Goal: Task Accomplishment & Management: Manage account settings

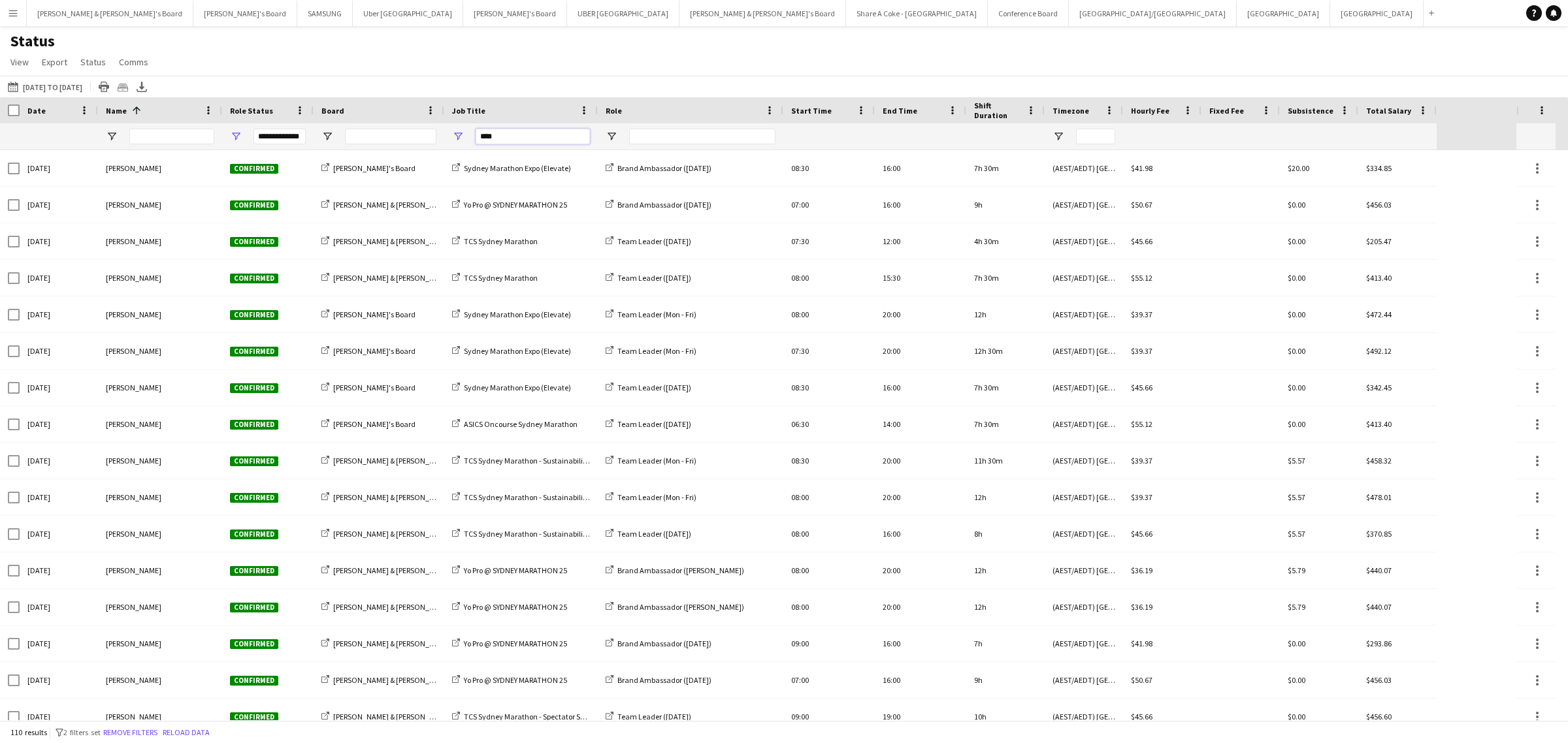
drag, startPoint x: 526, startPoint y: 136, endPoint x: 413, endPoint y: 144, distance: 113.3
click at [413, 144] on div "**********" at bounding box center [718, 136] width 1436 height 26
click at [173, 138] on input "Name Filter Input" at bounding box center [172, 136] width 84 height 15
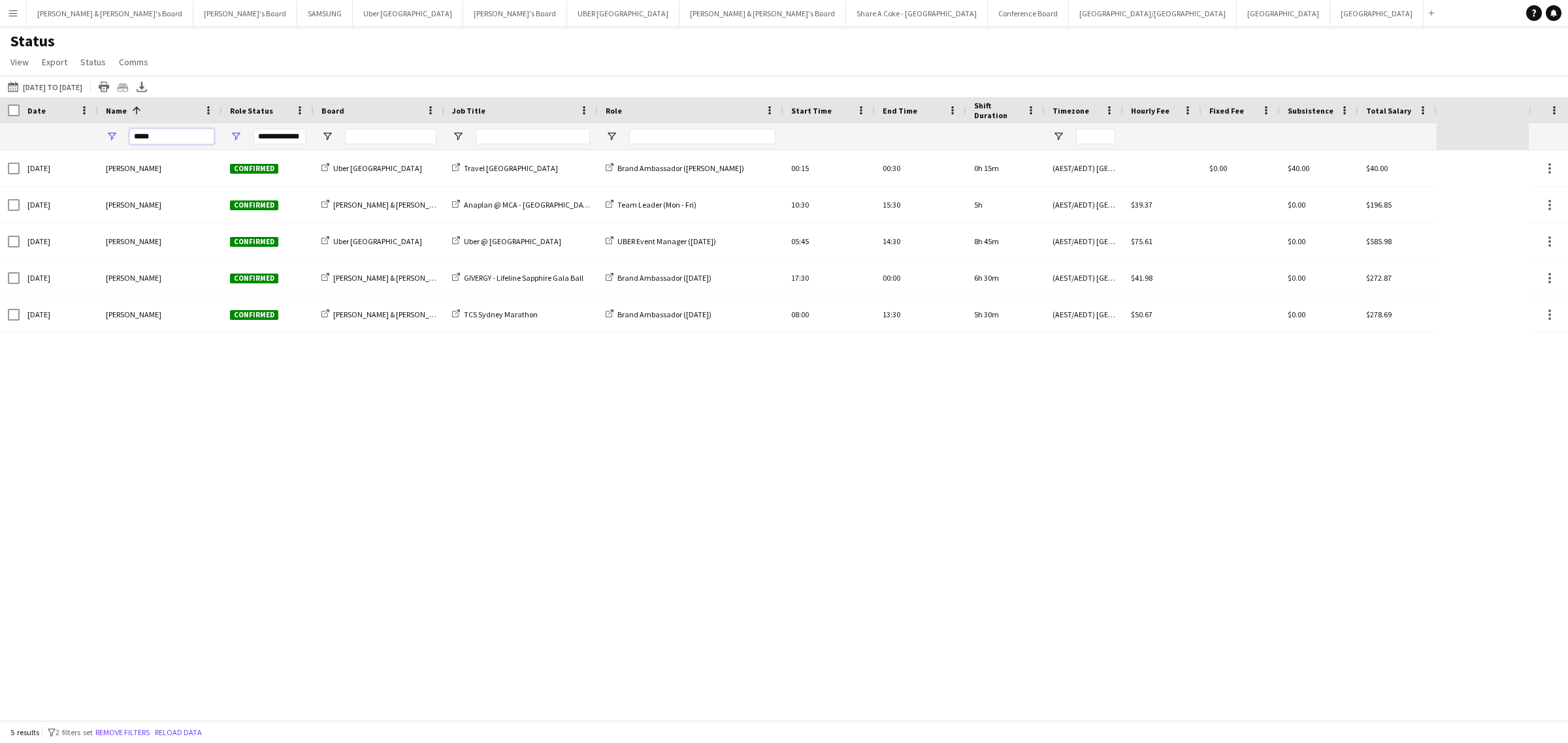
type input "*****"
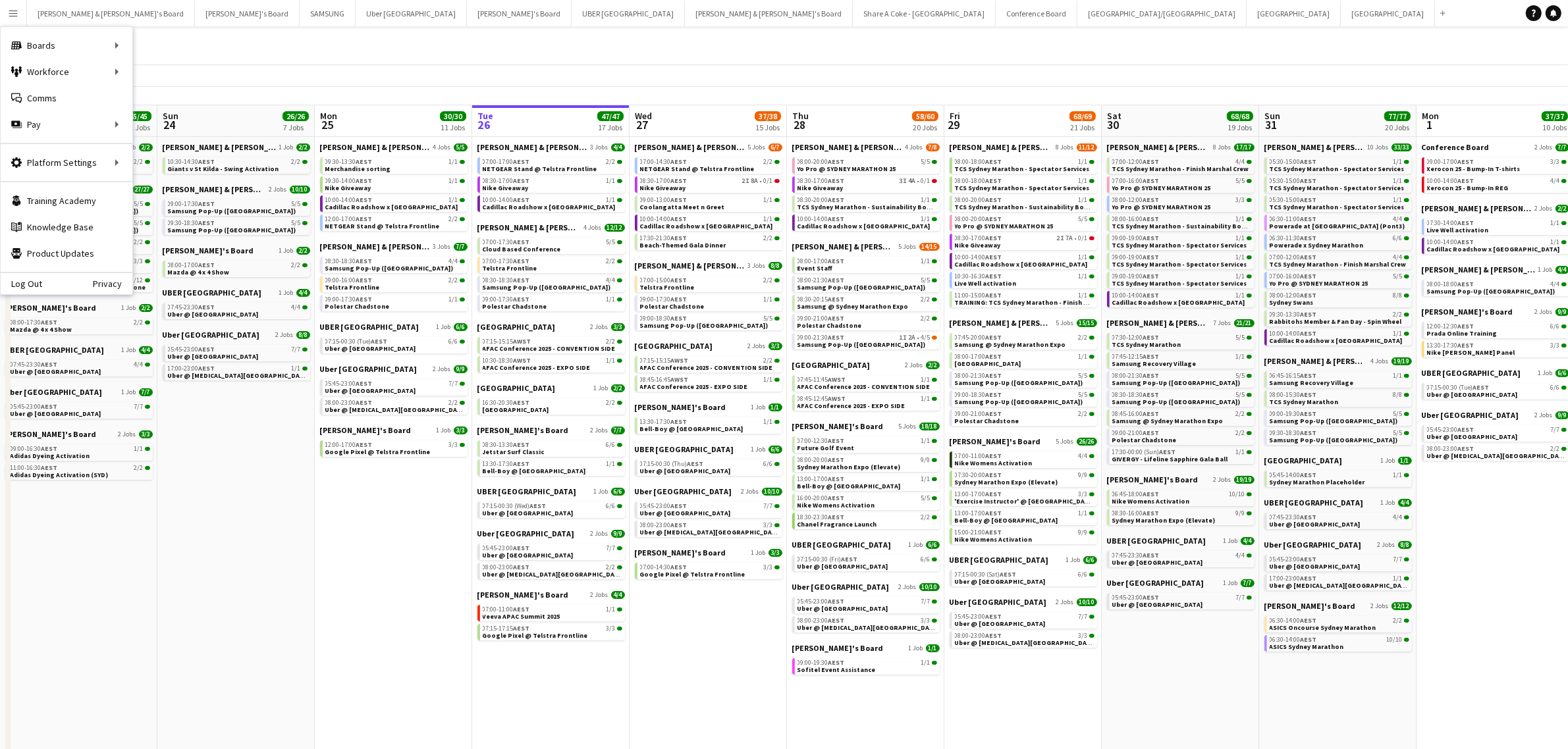
scroll to position [0, 315]
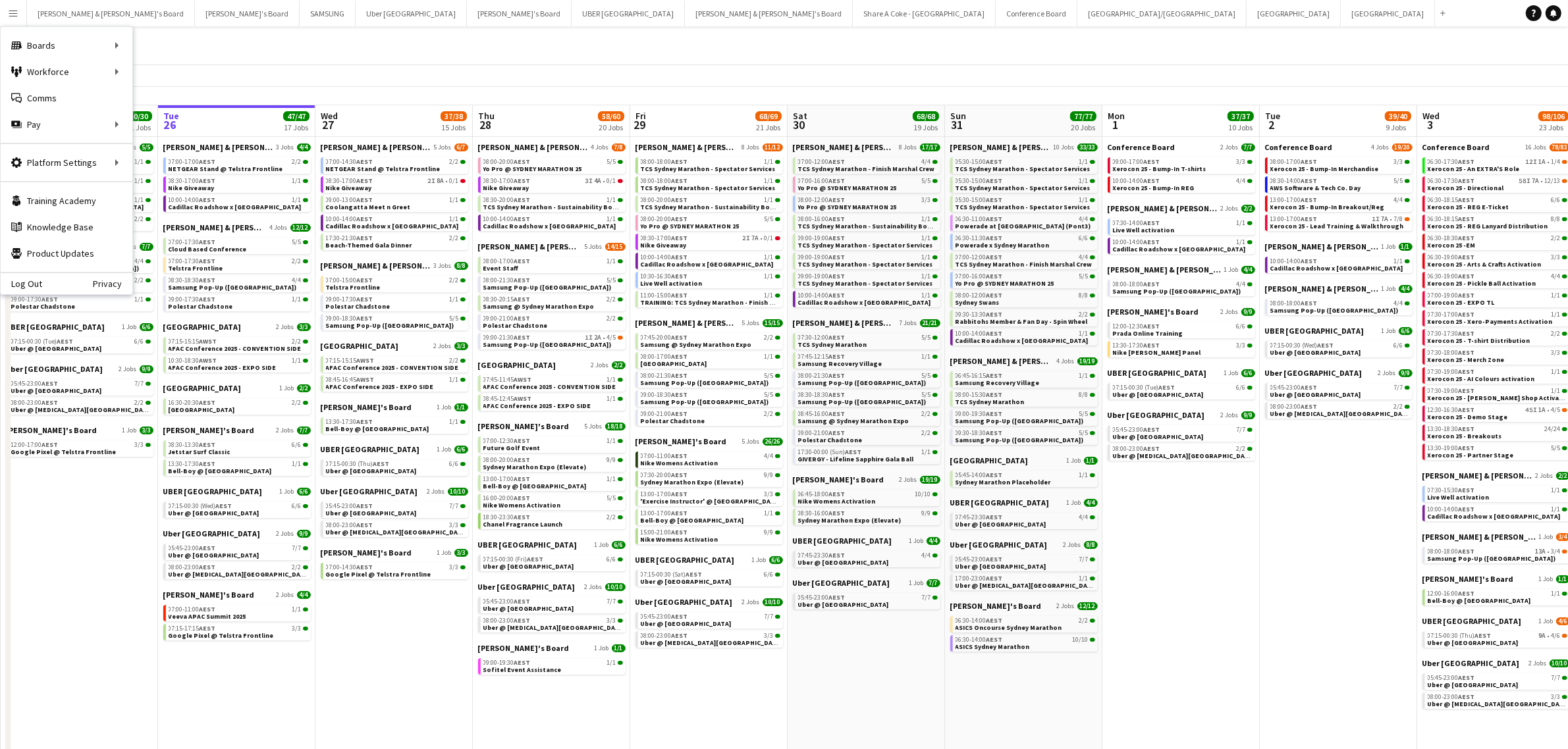
click at [307, 693] on app-date-cell "[PERSON_NAME] & [PERSON_NAME]'s Board 3 Jobs [DATE] 07:00-17:00 AEST 2/2 NETGEA…" at bounding box center [236, 446] width 158 height 617
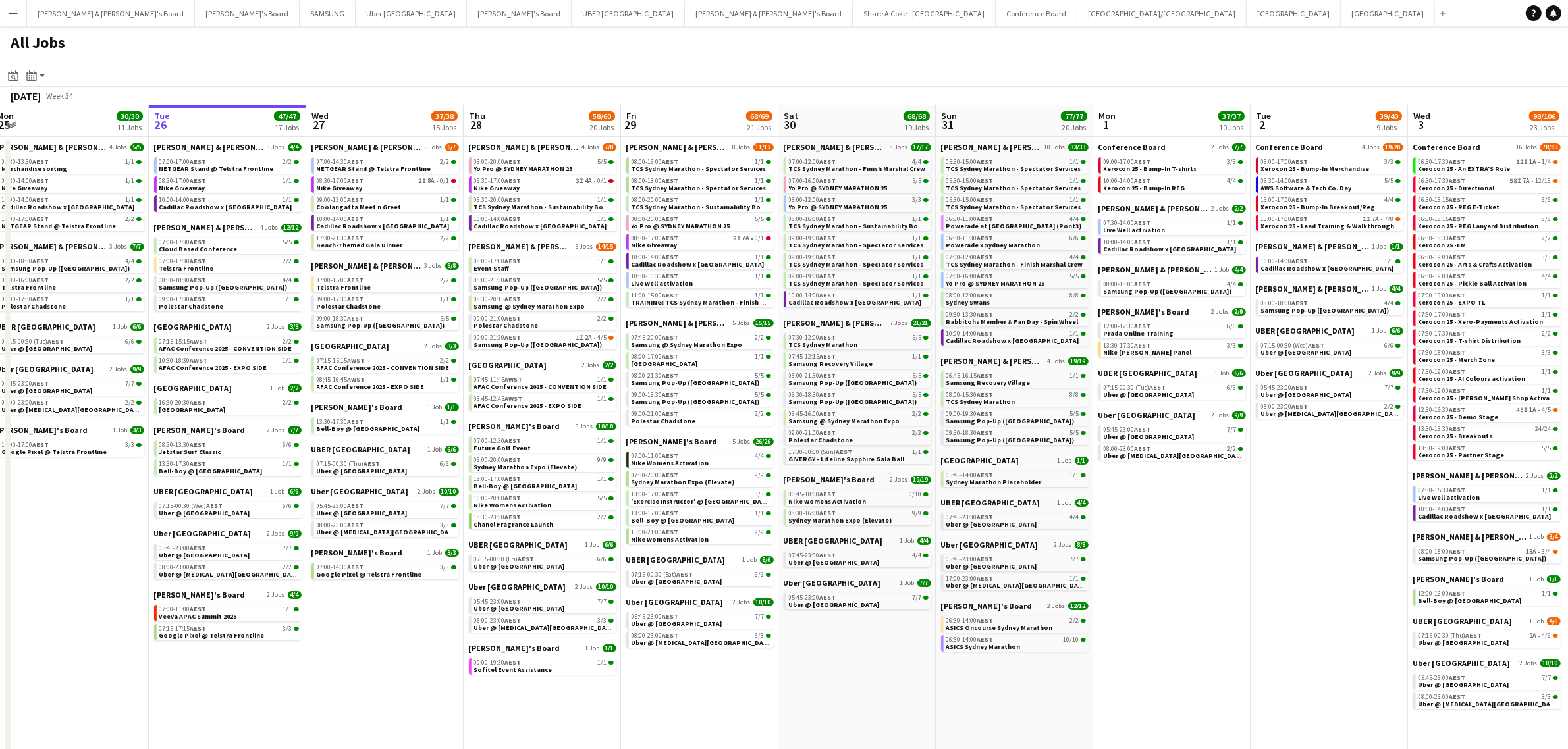
scroll to position [0, 399]
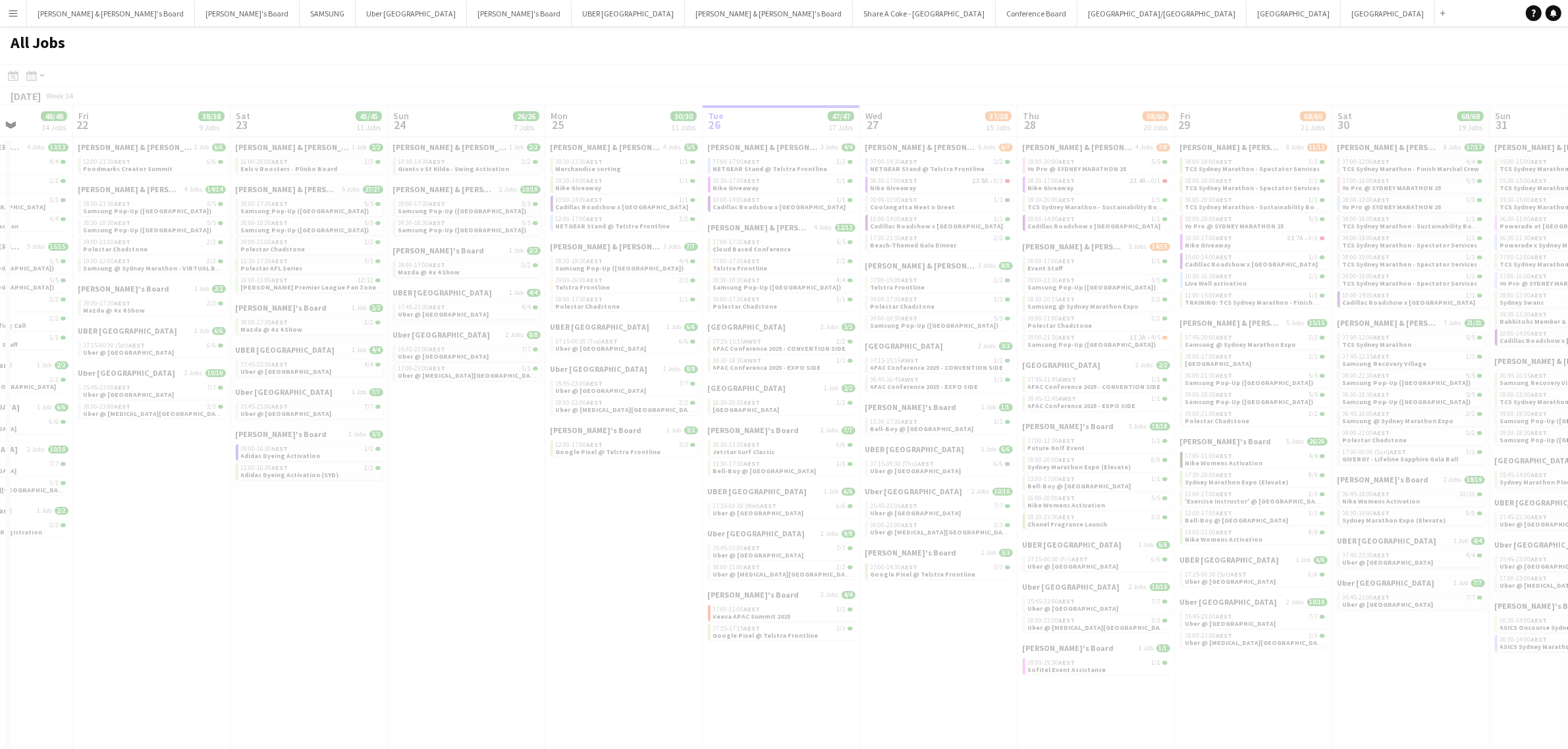
drag, startPoint x: 97, startPoint y: 594, endPoint x: 1181, endPoint y: 404, distance: 1100.5
click at [1181, 404] on app-all-jobs "All Jobs Date picker [DATE] [DATE] [DATE] M [DATE] T [DATE] W [DATE] T [DATE] F…" at bounding box center [784, 390] width 1568 height 729
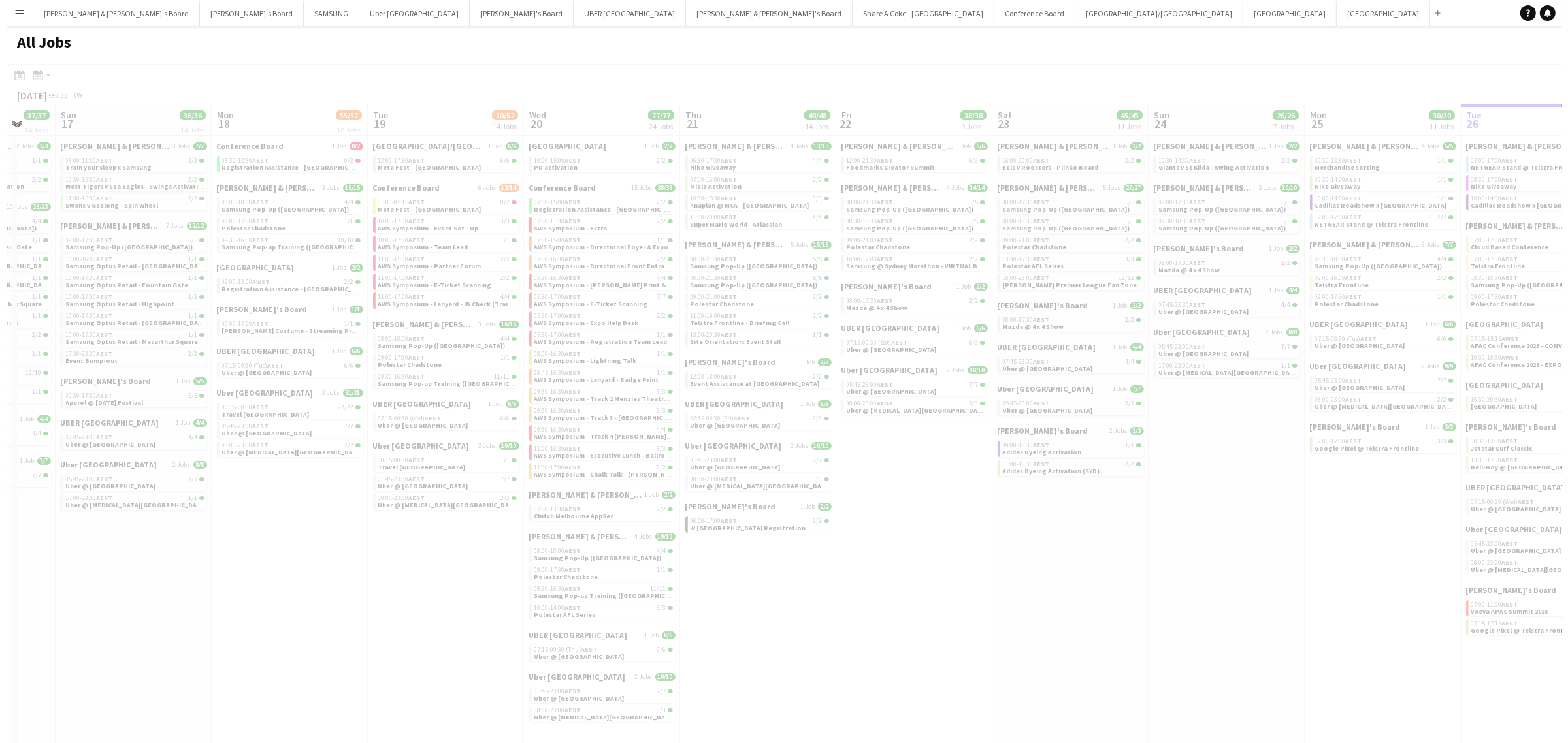
scroll to position [0, 361]
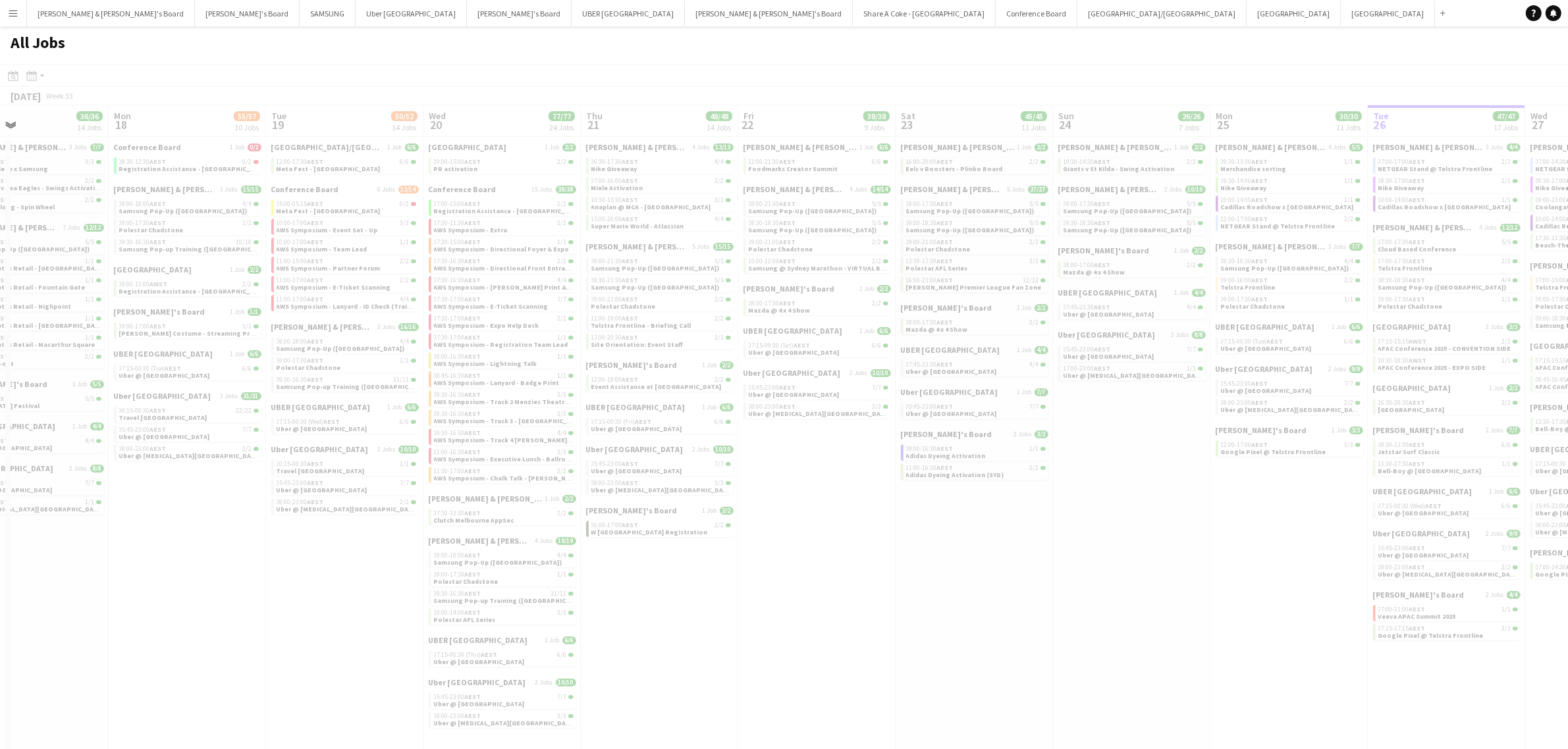
drag, startPoint x: 186, startPoint y: 584, endPoint x: 897, endPoint y: 575, distance: 711.1
click at [897, 575] on app-all-jobs "All Jobs Date picker [DATE] [DATE] [DATE] M [DATE] T [DATE] W [DATE] T [DATE] F…" at bounding box center [784, 390] width 1568 height 729
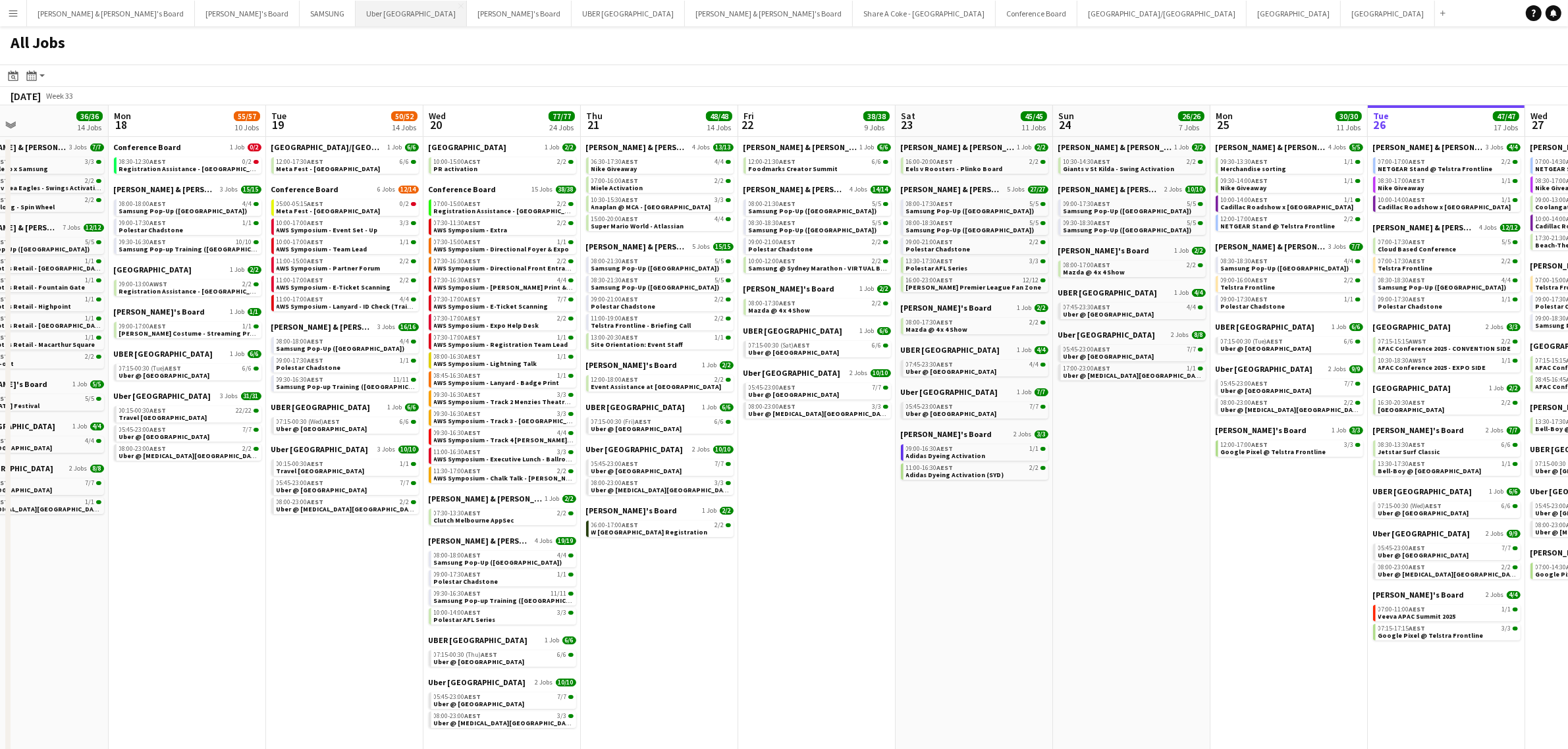
click at [355, 16] on button "Uber Sydney Close" at bounding box center [410, 14] width 111 height 26
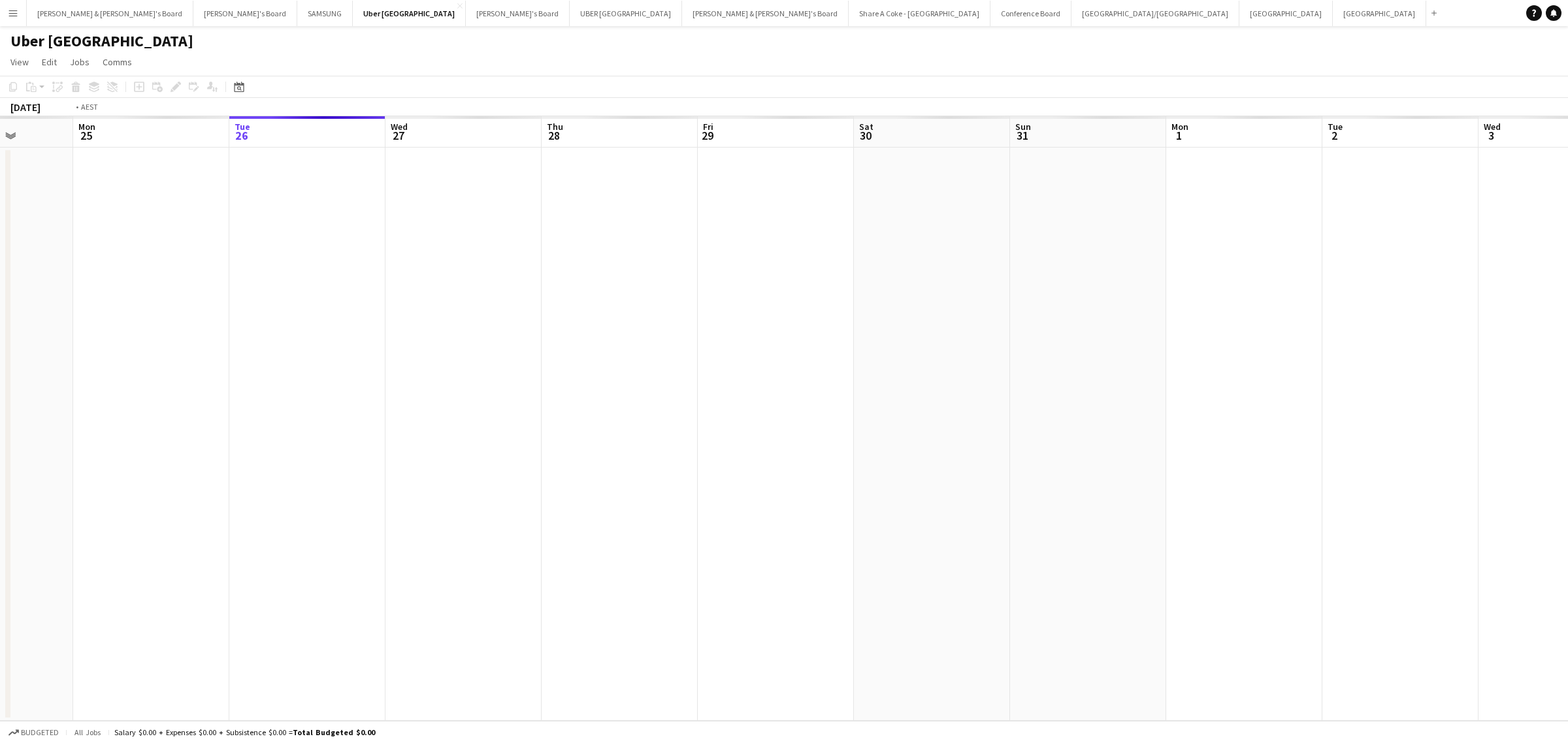
click at [1438, 459] on app-calendar-viewport "Sat 23 Sun 24 Mon 25 Tue 26 Wed 27 Thu 28 Fri 29 Sat 30 Sun 31 Mon 1 Tue 2 Wed …" at bounding box center [784, 419] width 1568 height 605
